Goal: Task Accomplishment & Management: Use online tool/utility

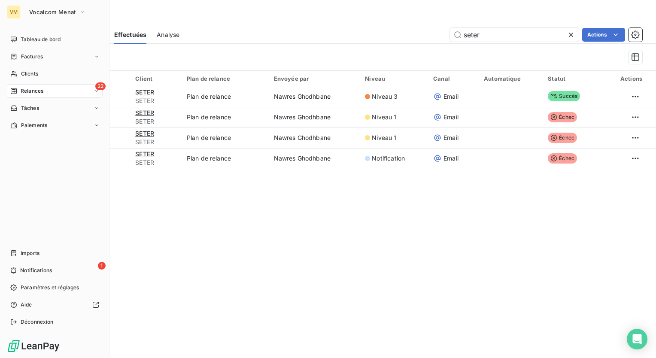
click at [21, 87] on div "22 Relances" at bounding box center [55, 91] width 96 height 14
click at [25, 73] on span "Clients" at bounding box center [29, 74] width 17 height 8
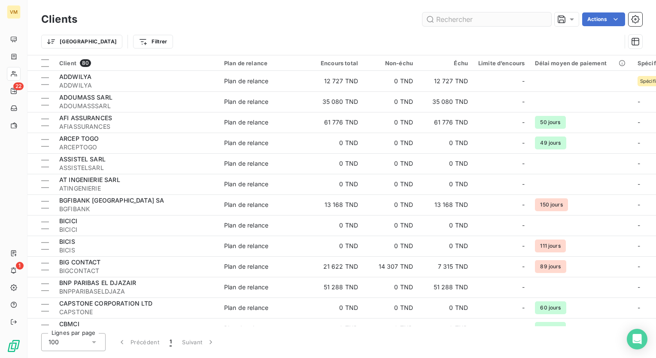
click at [470, 15] on input "text" at bounding box center [486, 19] width 129 height 14
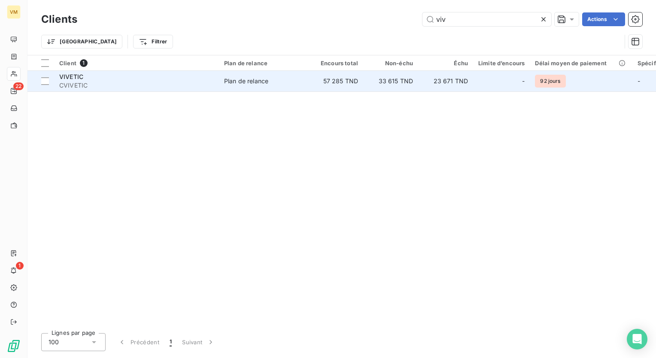
type input "viv"
click at [401, 83] on td "33 615 TND" at bounding box center [390, 81] width 55 height 21
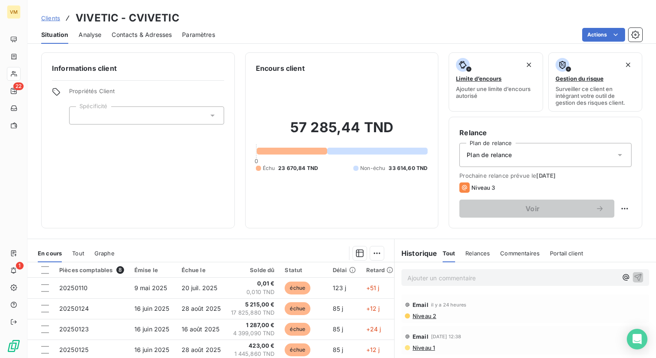
click at [133, 31] on span "Contacts & Adresses" at bounding box center [142, 34] width 60 height 9
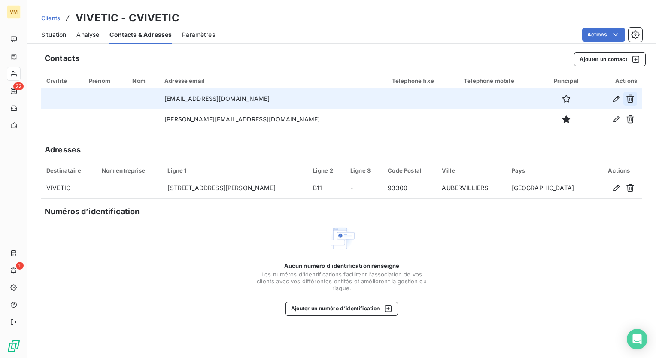
click at [635, 102] on button "button" at bounding box center [630, 99] width 14 height 14
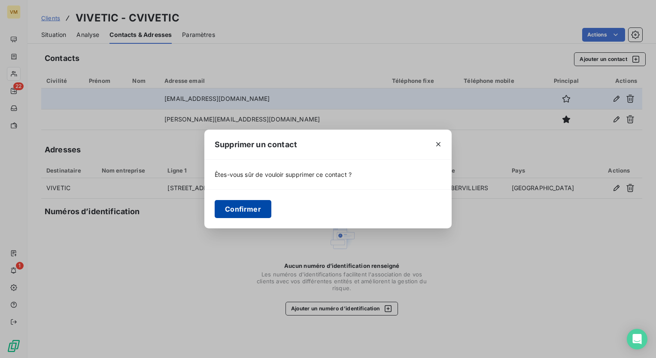
click at [244, 205] on button "Confirmer" at bounding box center [243, 209] width 57 height 18
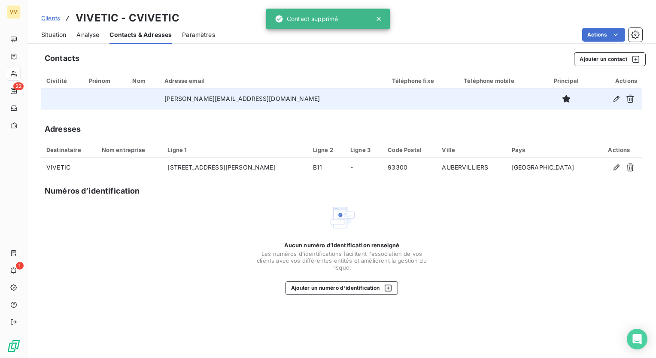
click at [278, 118] on div "Contacts Ajouter un contact Civilité Prénom Nom Adresse email Téléphone fixe Té…" at bounding box center [341, 202] width 628 height 311
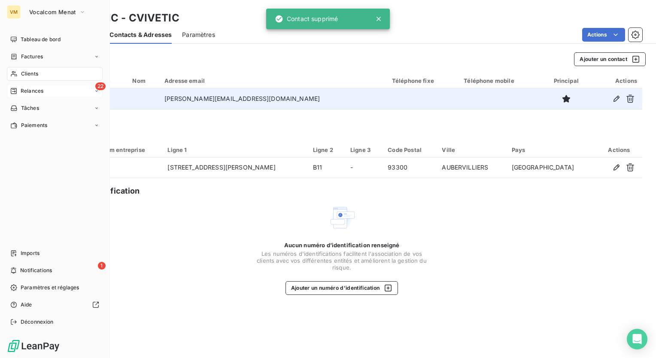
click at [42, 92] on span "Relances" at bounding box center [32, 91] width 23 height 8
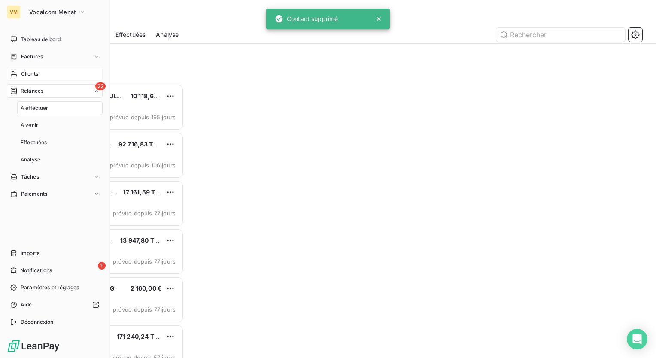
scroll to position [267, 136]
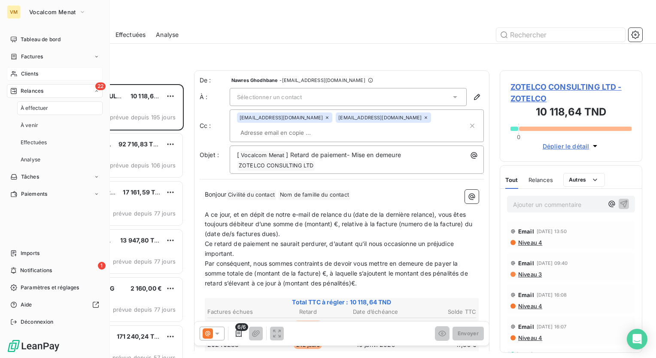
click at [57, 109] on div "À effectuer" at bounding box center [59, 108] width 85 height 14
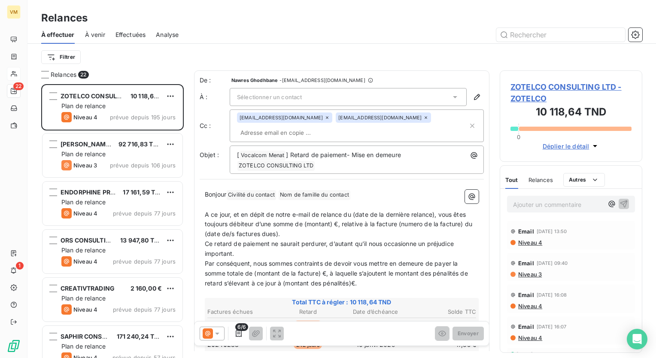
click at [224, 61] on div "Filtrer" at bounding box center [341, 57] width 601 height 16
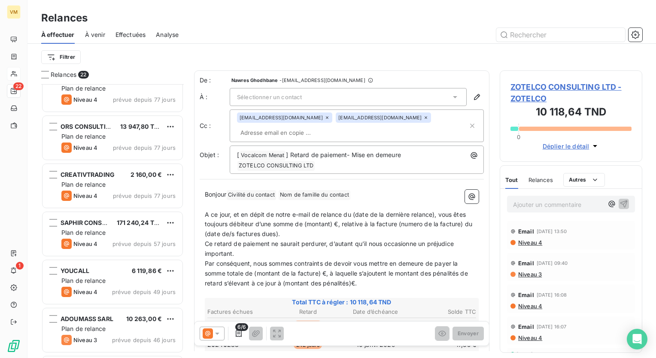
scroll to position [129, 0]
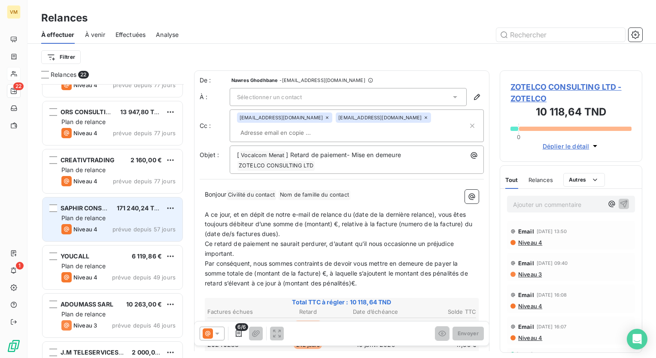
click at [91, 233] on div "Niveau 4" at bounding box center [79, 229] width 36 height 10
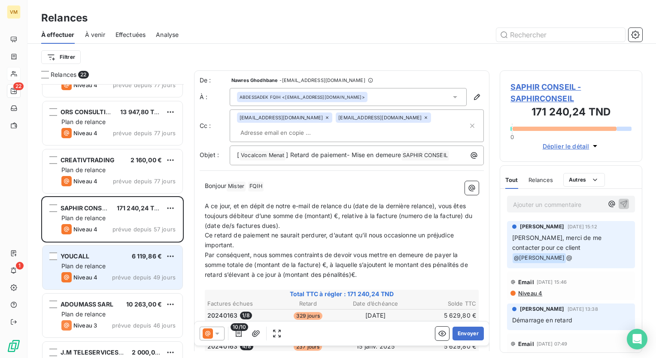
drag, startPoint x: 99, startPoint y: 263, endPoint x: 100, endPoint y: 257, distance: 5.6
click at [100, 262] on span "Plan de relance" at bounding box center [83, 265] width 44 height 7
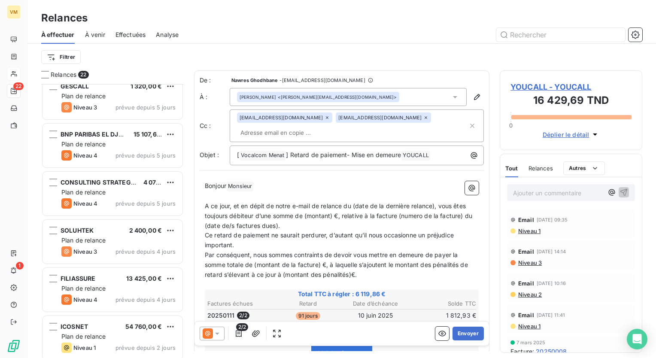
scroll to position [644, 0]
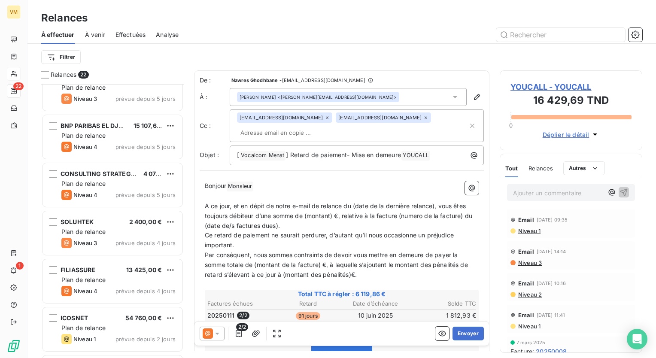
click at [137, 28] on div "Effectuées" at bounding box center [130, 35] width 30 height 18
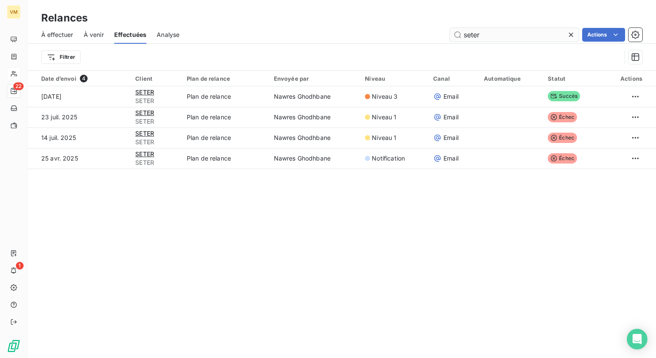
click at [485, 32] on input "seter" at bounding box center [514, 35] width 129 height 14
type input "s"
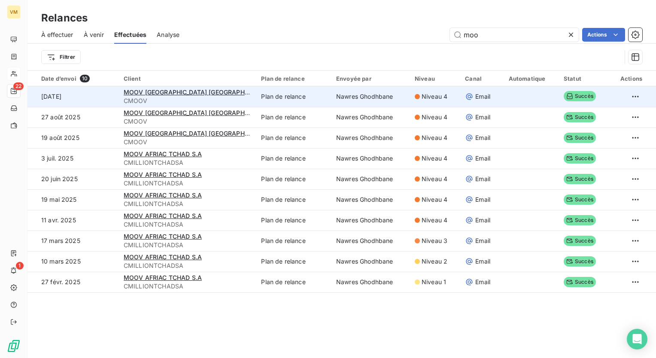
type input "moo"
click at [271, 97] on td "Plan de relance" at bounding box center [293, 96] width 75 height 21
